Goal: Complete application form

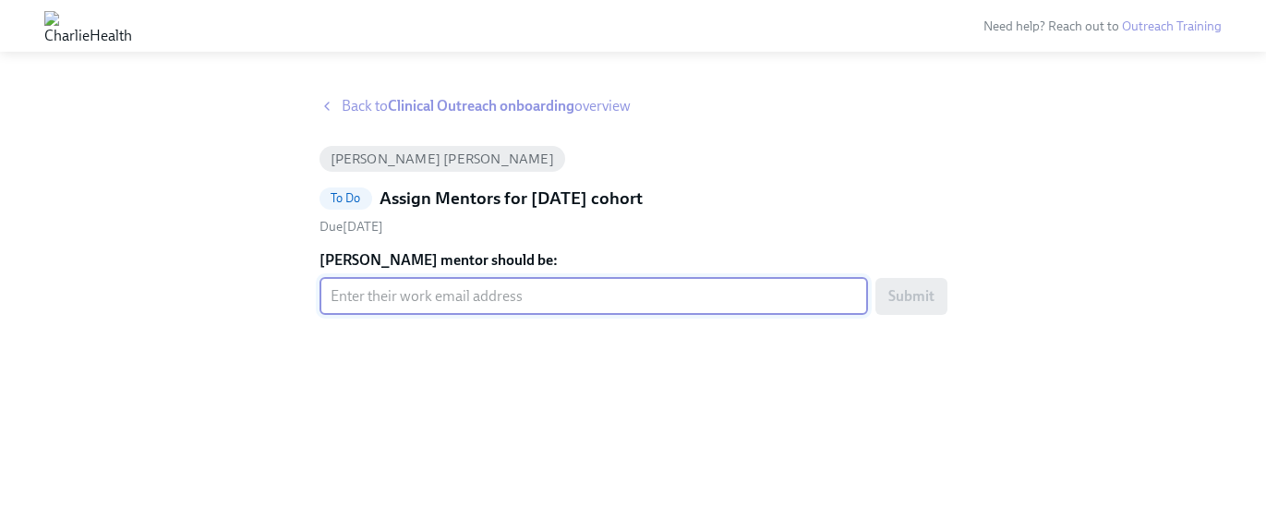
click at [548, 286] on input "[PERSON_NAME] mentor should be:" at bounding box center [594, 296] width 549 height 37
paste input "[PERSON_NAME][EMAIL_ADDRESS][PERSON_NAME][DOMAIN_NAME]"
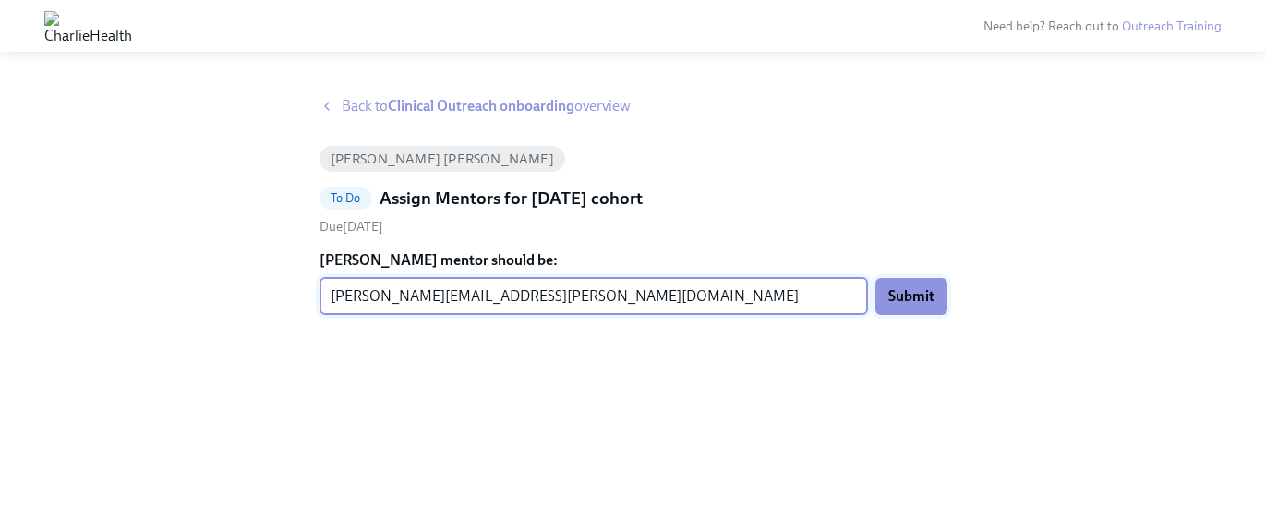
type input "[PERSON_NAME][EMAIL_ADDRESS][PERSON_NAME][DOMAIN_NAME]"
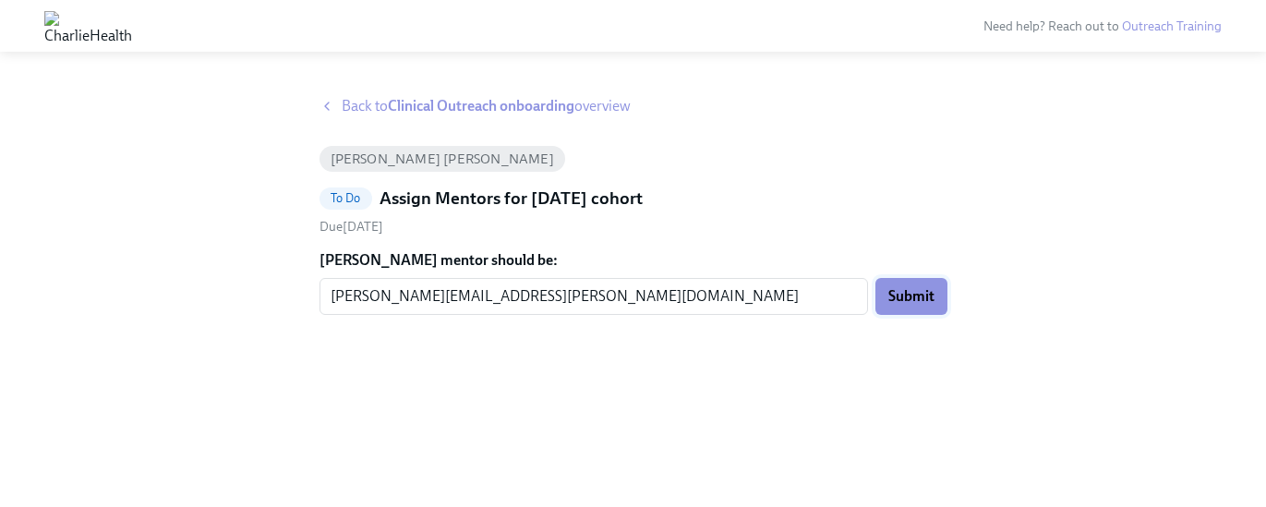
click at [905, 301] on span "Submit" at bounding box center [912, 296] width 46 height 18
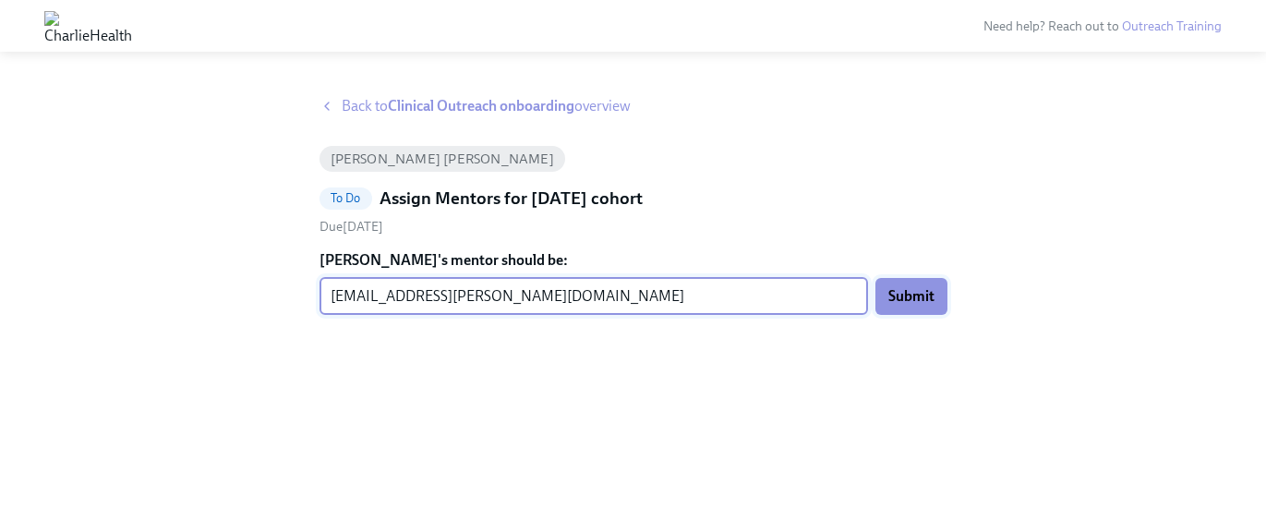
type input "[EMAIL_ADDRESS][PERSON_NAME][DOMAIN_NAME]"
click at [908, 308] on button "Submit" at bounding box center [912, 296] width 72 height 37
